Goal: Use online tool/utility: Utilize a website feature to perform a specific function

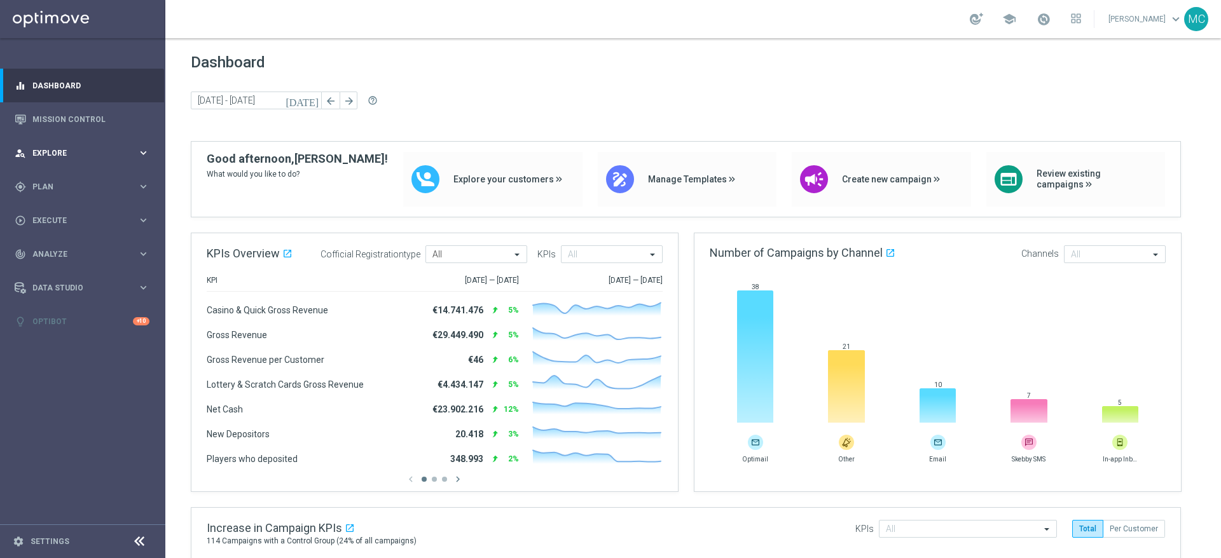
click at [146, 146] on div "person_search Explore keyboard_arrow_right" at bounding box center [82, 153] width 164 height 34
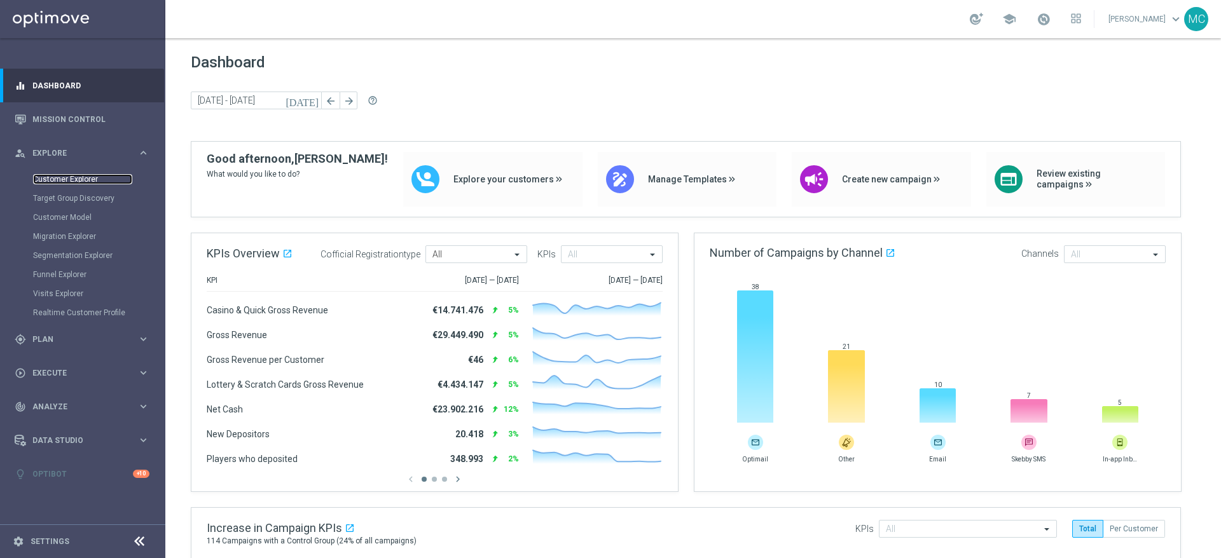
click at [83, 179] on link "Customer Explorer" at bounding box center [82, 179] width 99 height 10
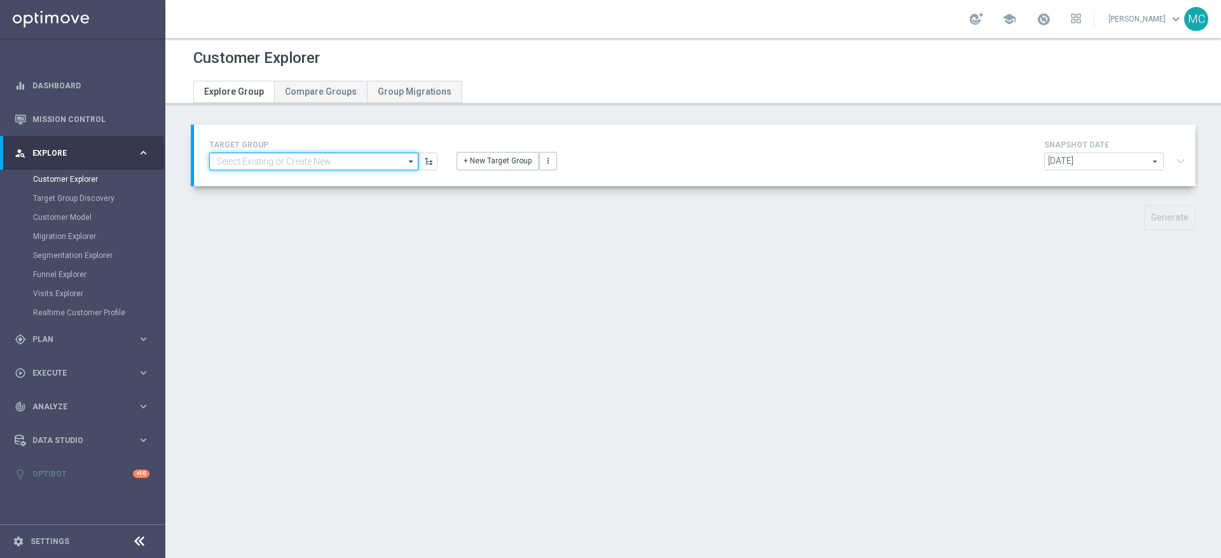
click at [287, 161] on input at bounding box center [313, 162] width 209 height 18
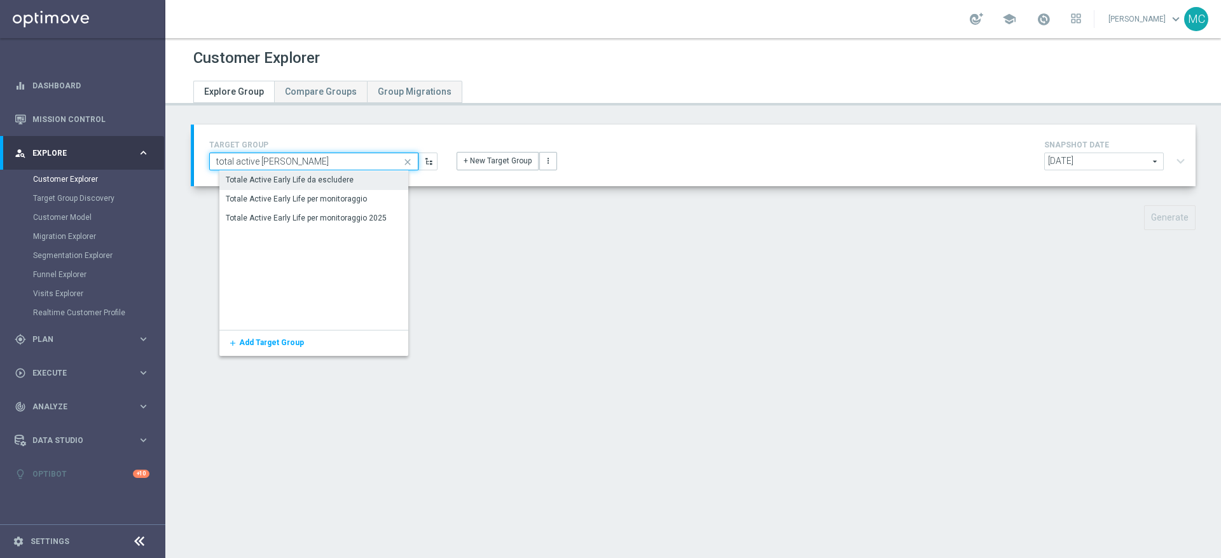
type input "total active [PERSON_NAME]"
click at [313, 176] on div "Totale Active Early Life da escludere" at bounding box center [290, 180] width 128 height 11
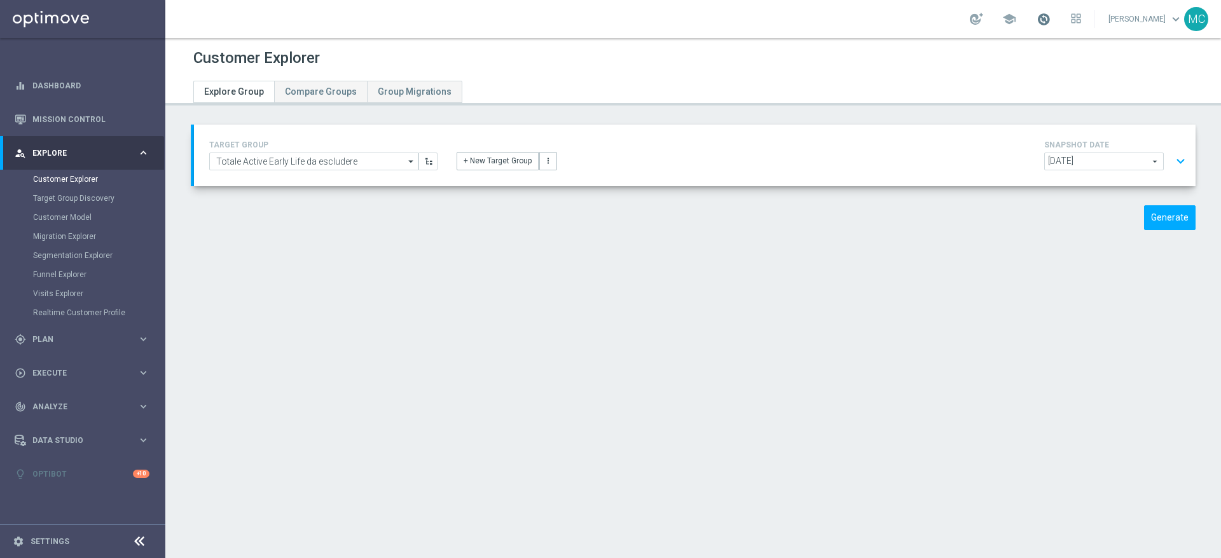
click at [1046, 18] on span at bounding box center [1043, 19] width 14 height 14
click at [1021, 230] on div "TARGET GROUP Totale Active Early Life da escludere Totale Active Early Life da …" at bounding box center [692, 187] width 1055 height 125
click at [1155, 217] on button "Generate" at bounding box center [1169, 217] width 51 height 25
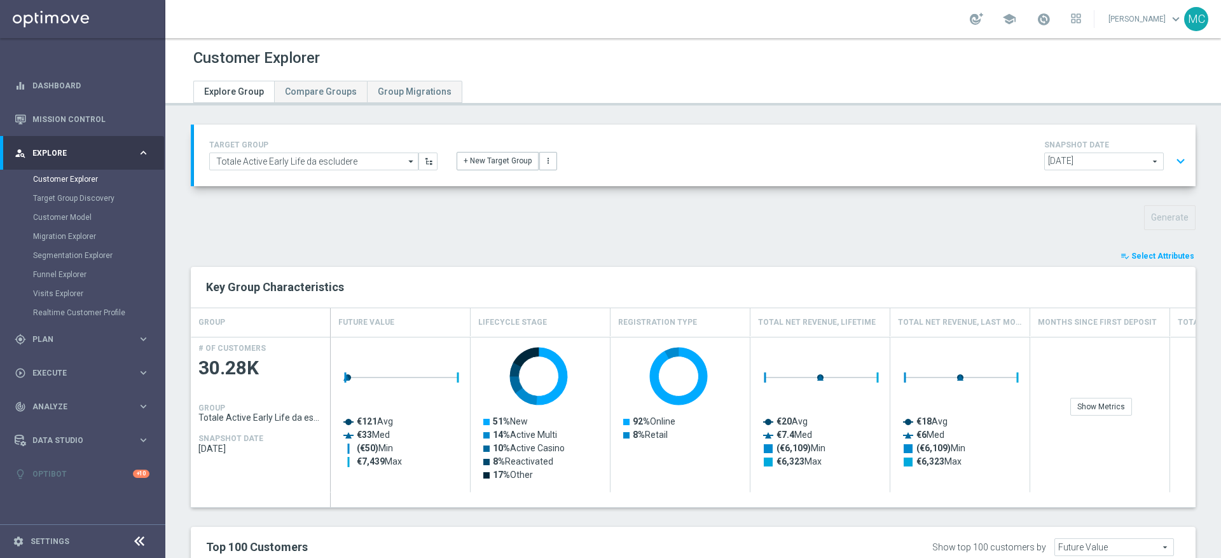
click at [1144, 252] on span "Select Attributes" at bounding box center [1162, 256] width 63 height 9
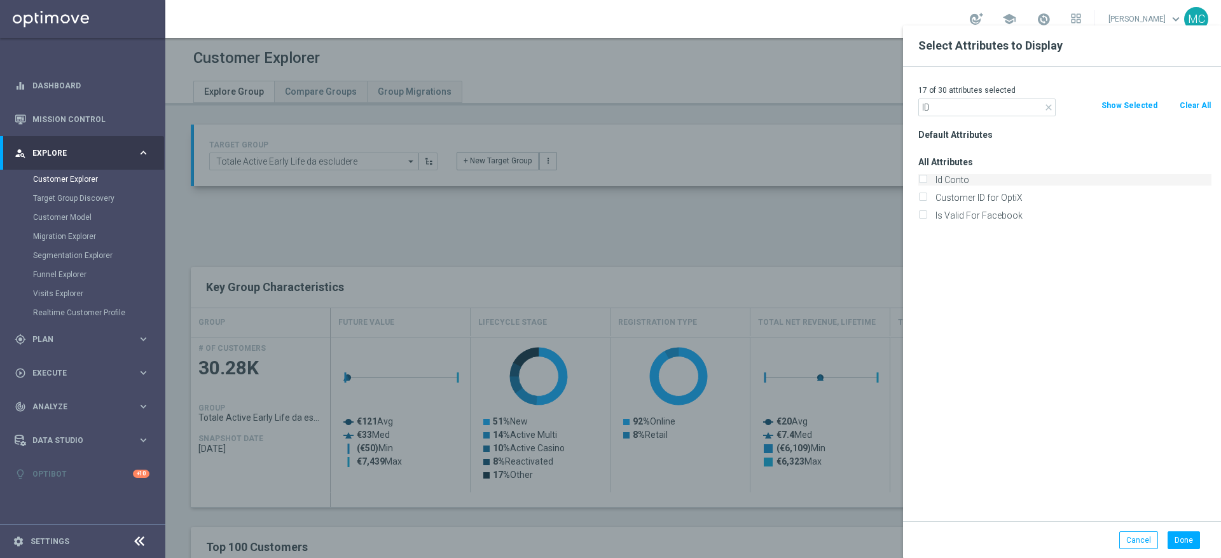
type input "ID"
click at [922, 178] on input "Id Conto" at bounding box center [922, 181] width 8 height 8
checkbox input "true"
click at [1180, 545] on button "Done" at bounding box center [1183, 540] width 32 height 18
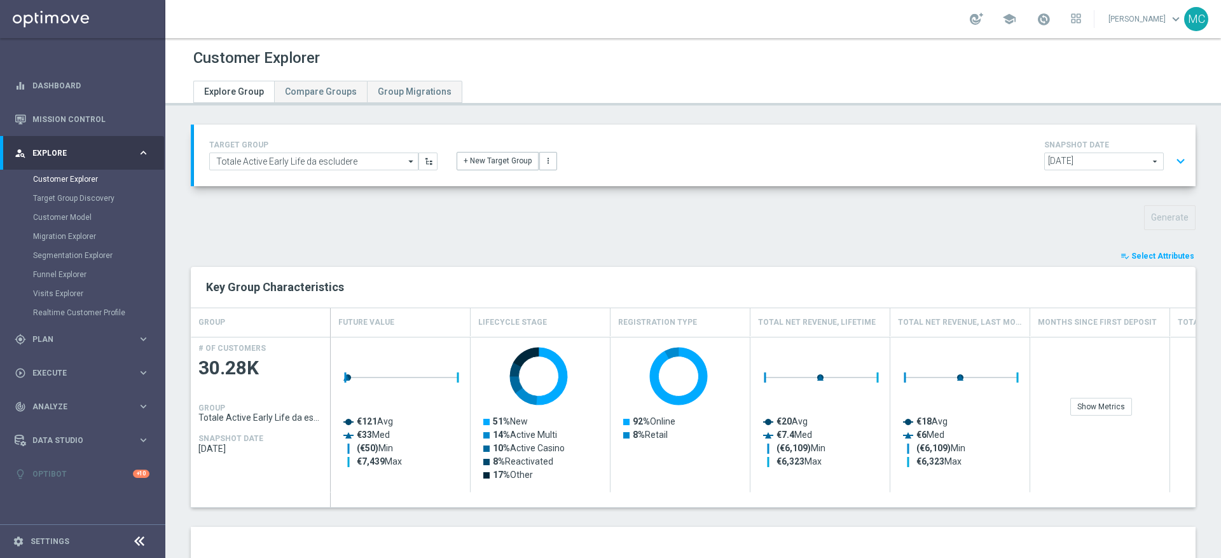
click at [1134, 252] on span "Select Attributes" at bounding box center [1162, 256] width 63 height 9
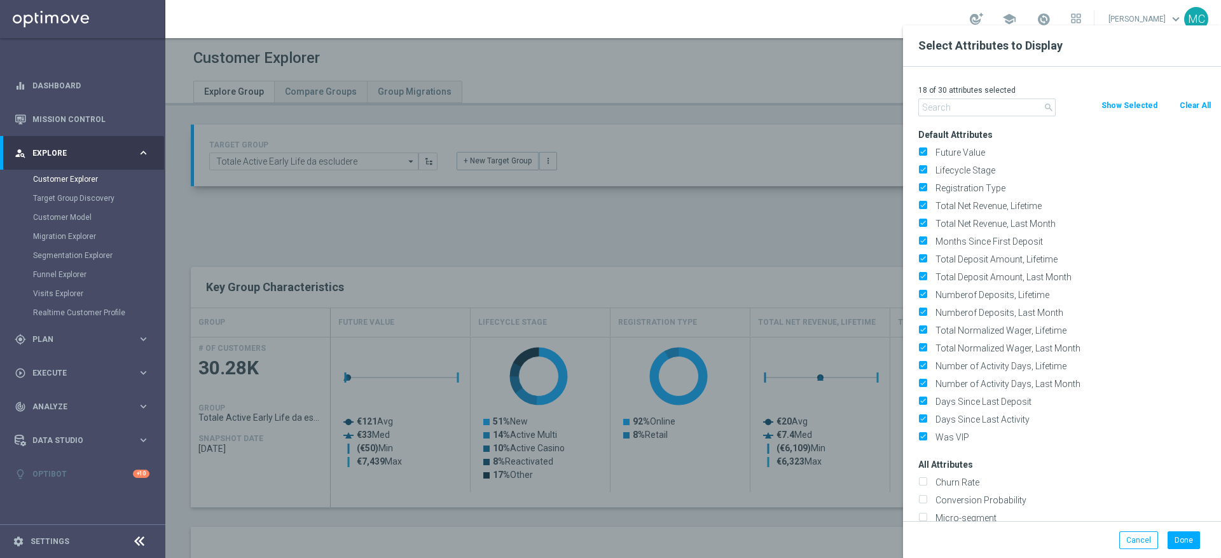
click at [1189, 105] on button "Clear All" at bounding box center [1195, 106] width 34 height 14
checkbox input "false"
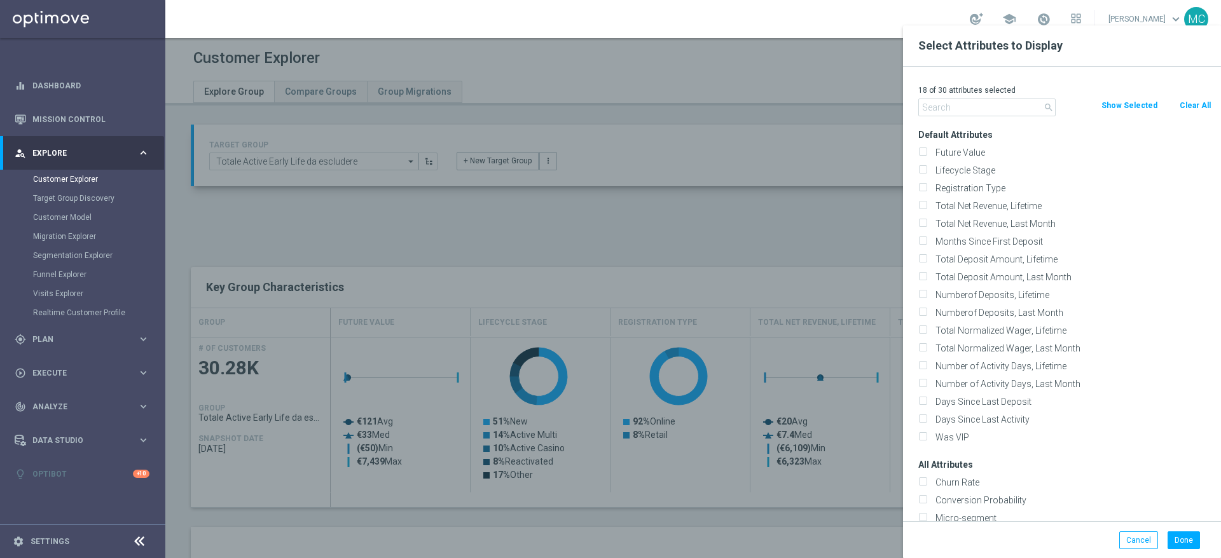
checkbox input "false"
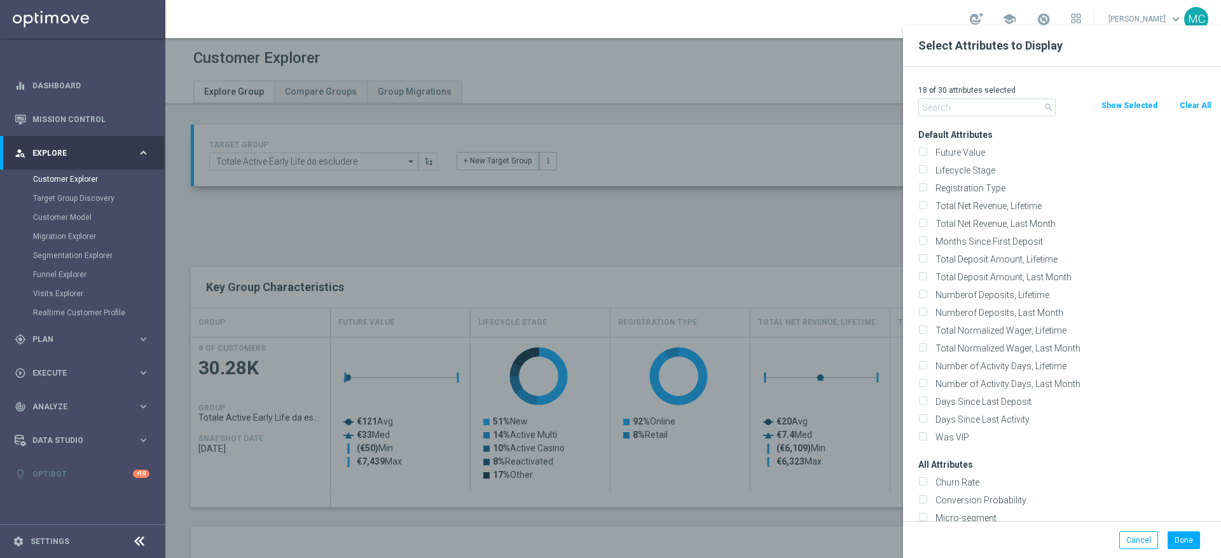
checkbox input "false"
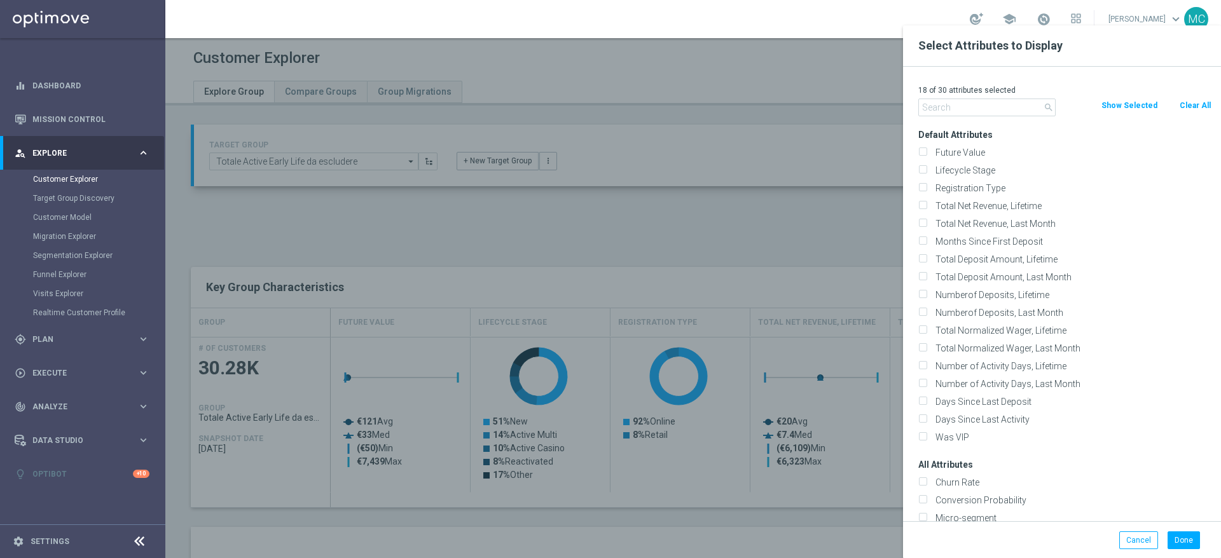
checkbox input "false"
click at [987, 106] on input "text" at bounding box center [986, 108] width 137 height 18
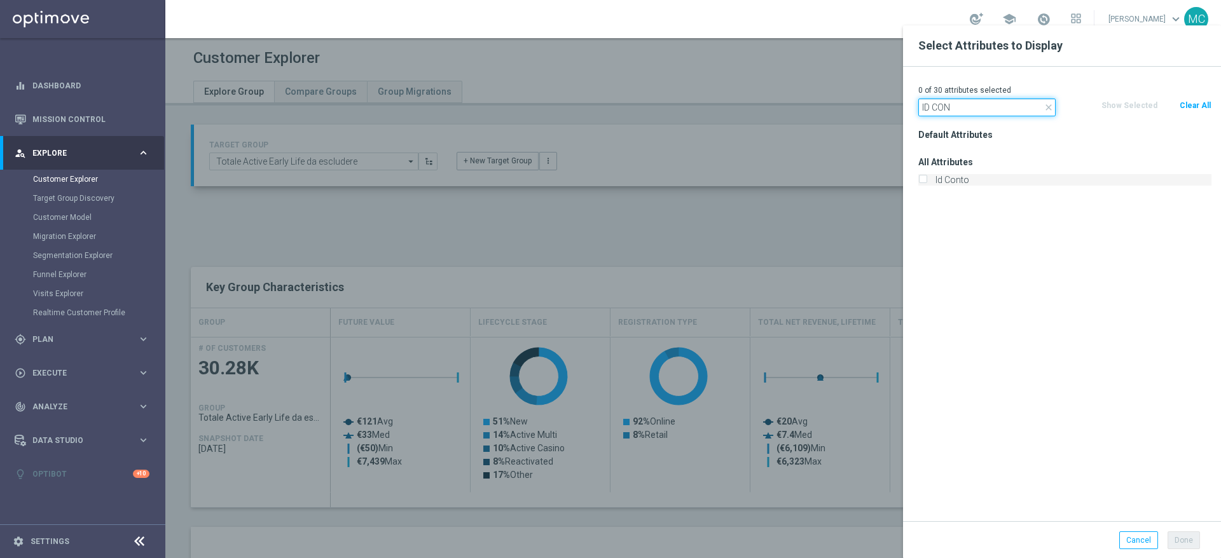
type input "ID CON"
click at [923, 179] on input "Id Conto" at bounding box center [922, 181] width 8 height 8
checkbox input "true"
click at [1182, 541] on button "Done" at bounding box center [1183, 540] width 32 height 18
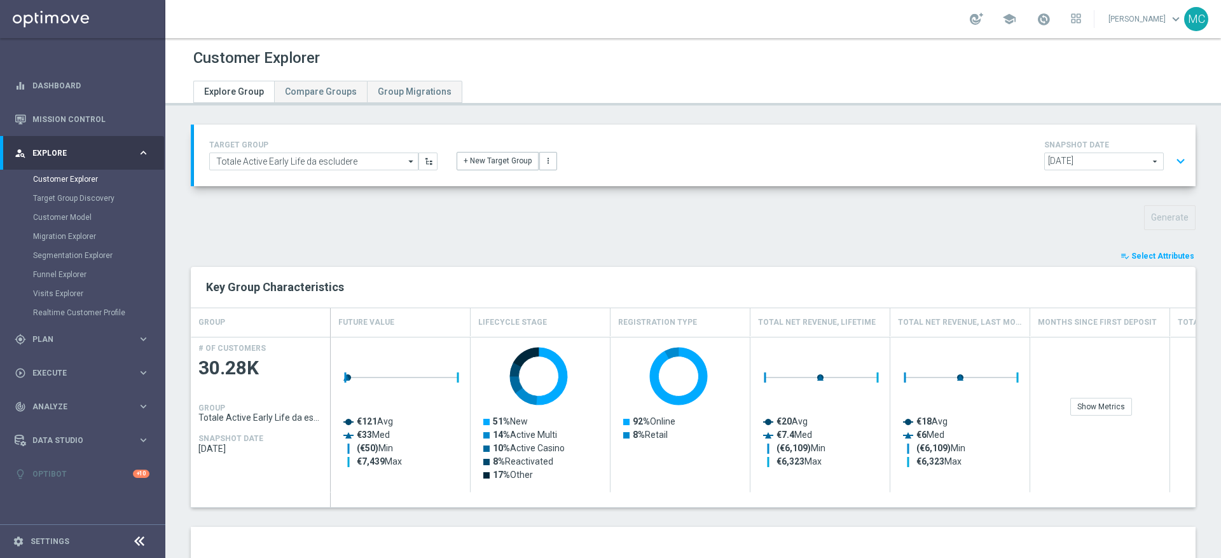
type input "Search"
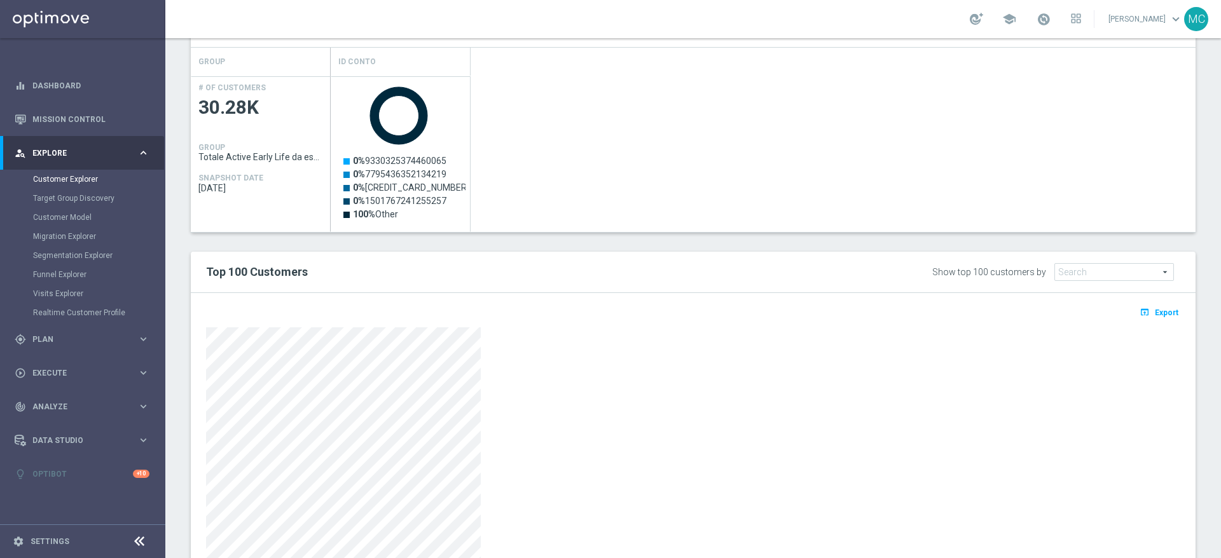
scroll to position [338, 0]
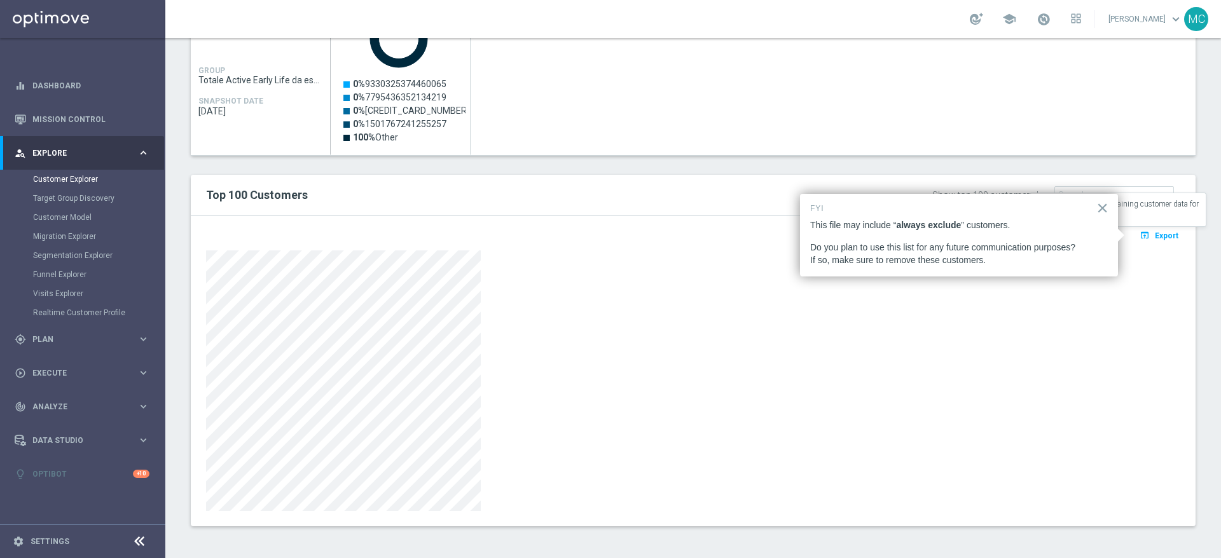
click at [1139, 236] on icon "open_in_browser" at bounding box center [1145, 235] width 13 height 10
